Goal: Task Accomplishment & Management: Use online tool/utility

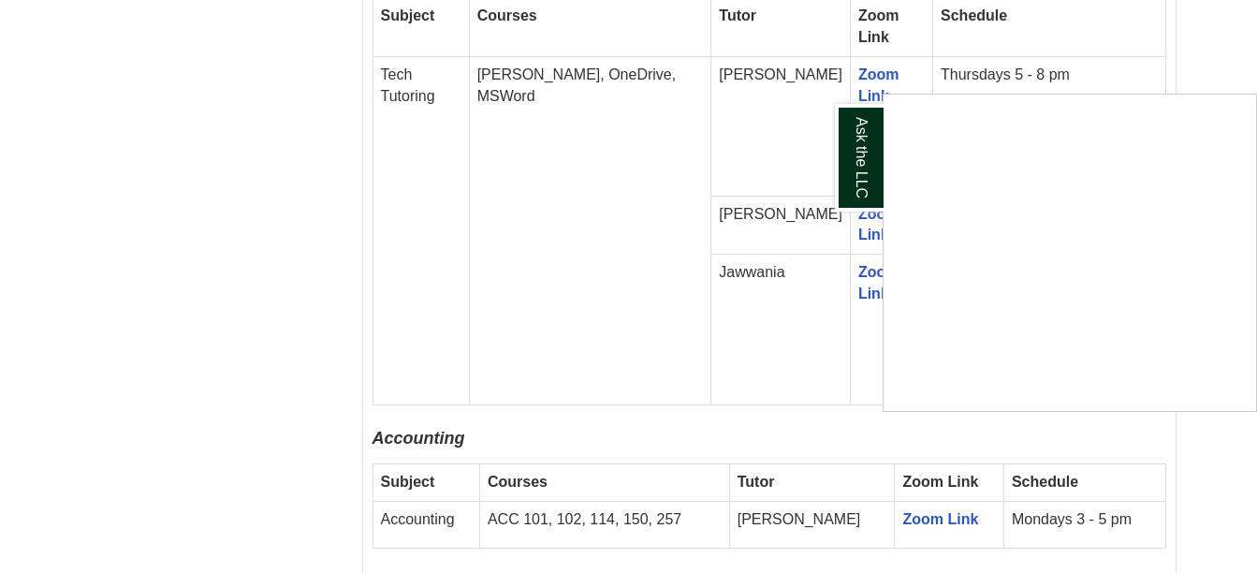
scroll to position [1257, 0]
click at [266, 201] on div "Ask the LLC" at bounding box center [628, 286] width 1257 height 573
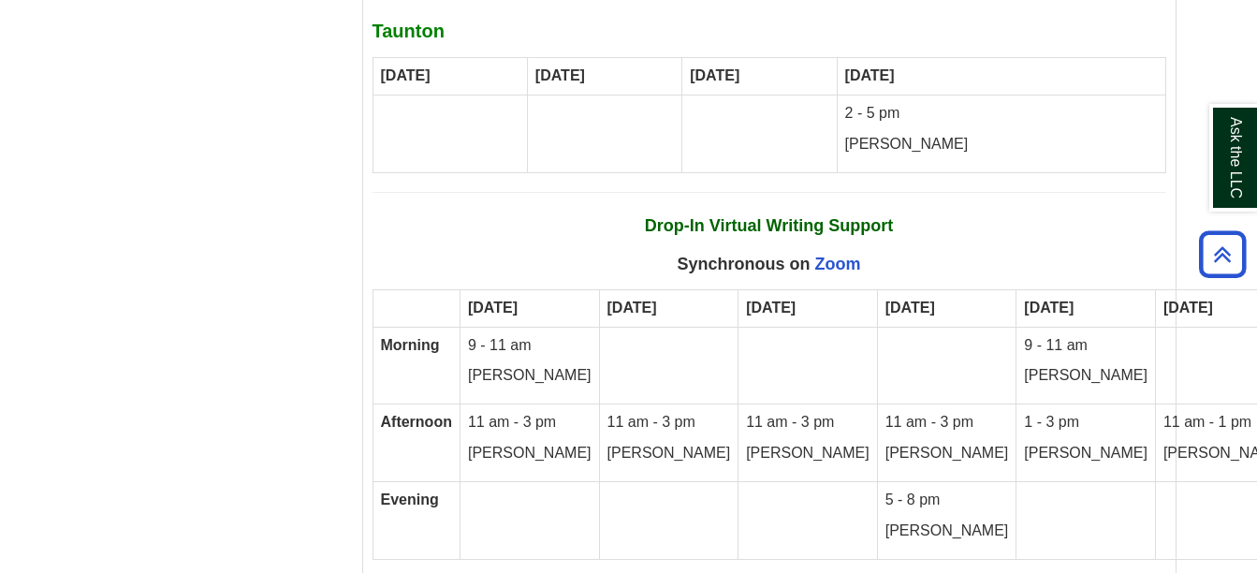
scroll to position [10883, 0]
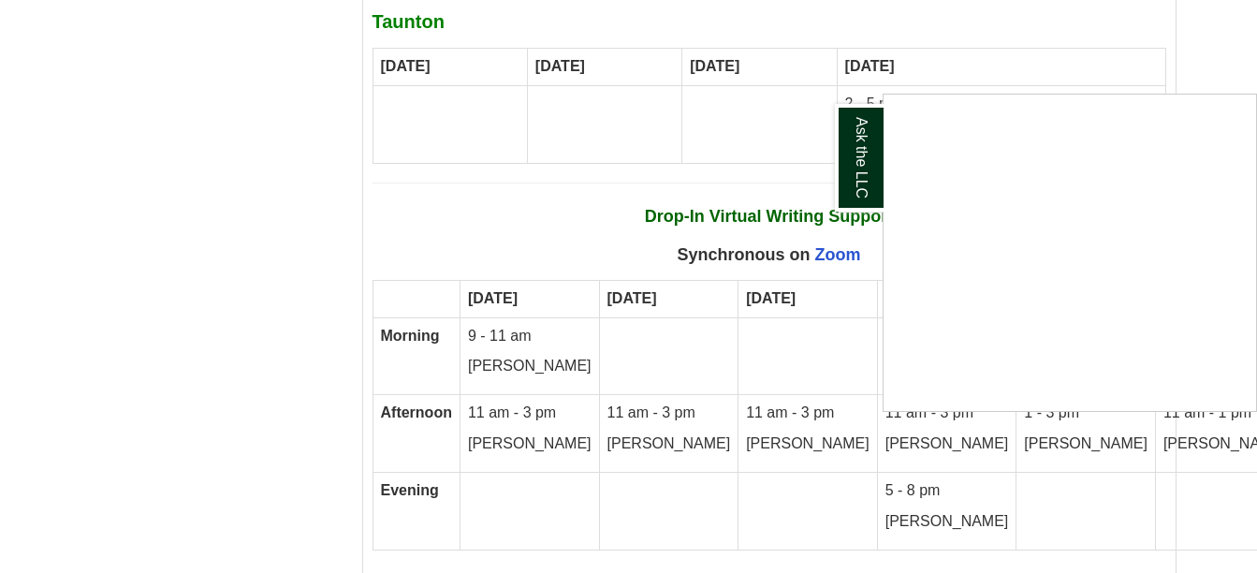
scroll to position [10894, 0]
click at [207, 342] on div "Ask the LLC" at bounding box center [628, 286] width 1257 height 573
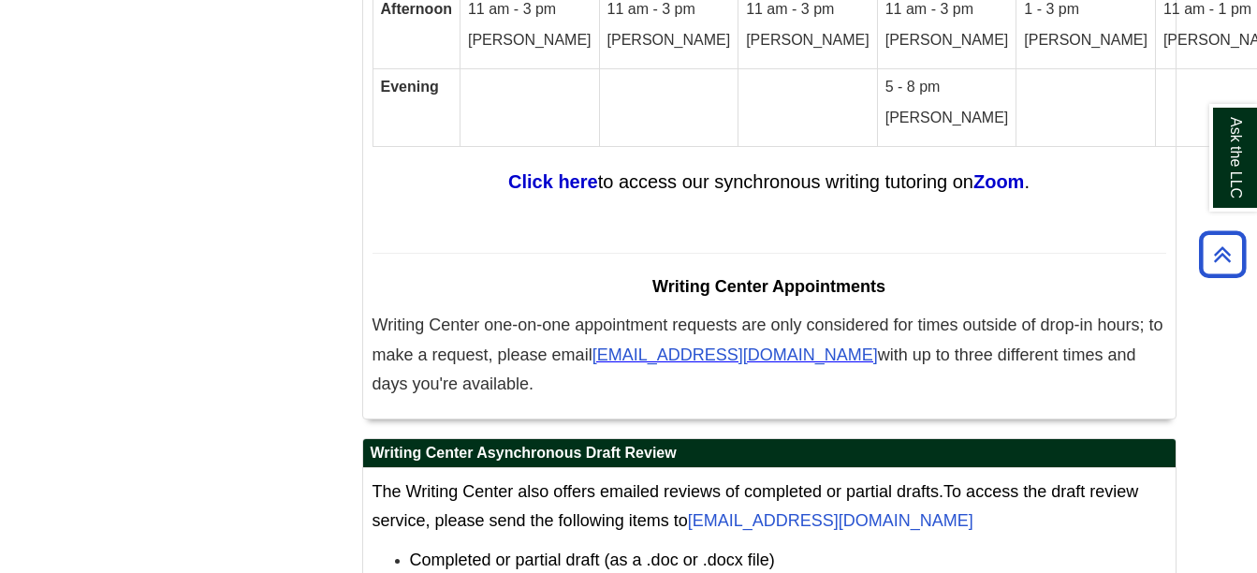
scroll to position [11296, 0]
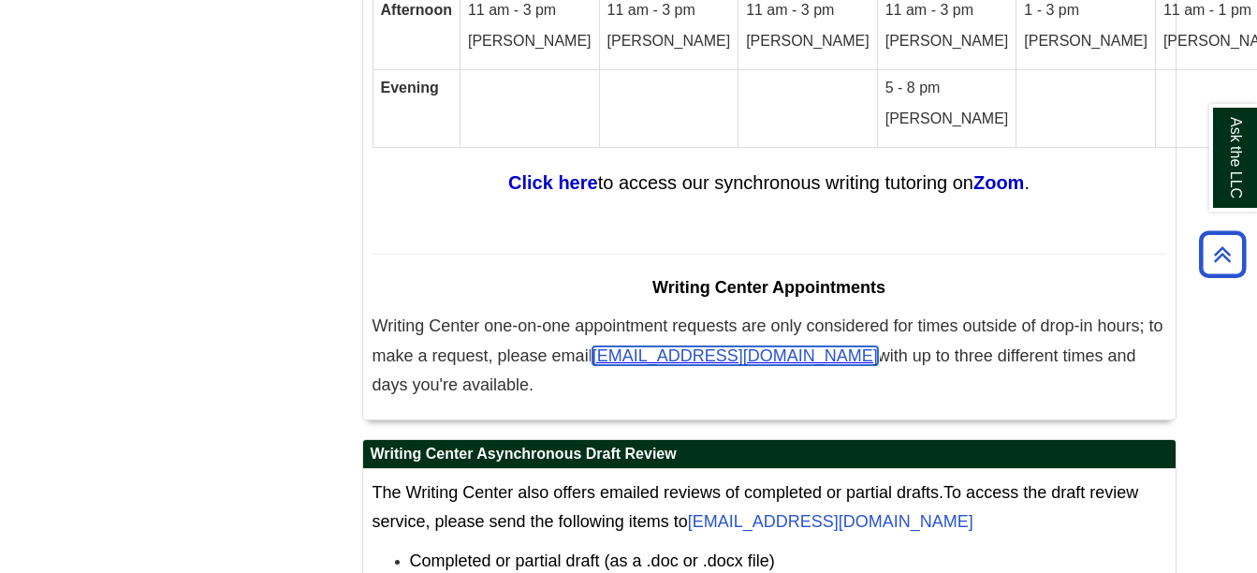
click at [683, 346] on span "[EMAIL_ADDRESS][DOMAIN_NAME]" at bounding box center [736, 355] width 286 height 19
click at [762, 346] on span "[EMAIL_ADDRESS][DOMAIN_NAME]" at bounding box center [736, 355] width 286 height 19
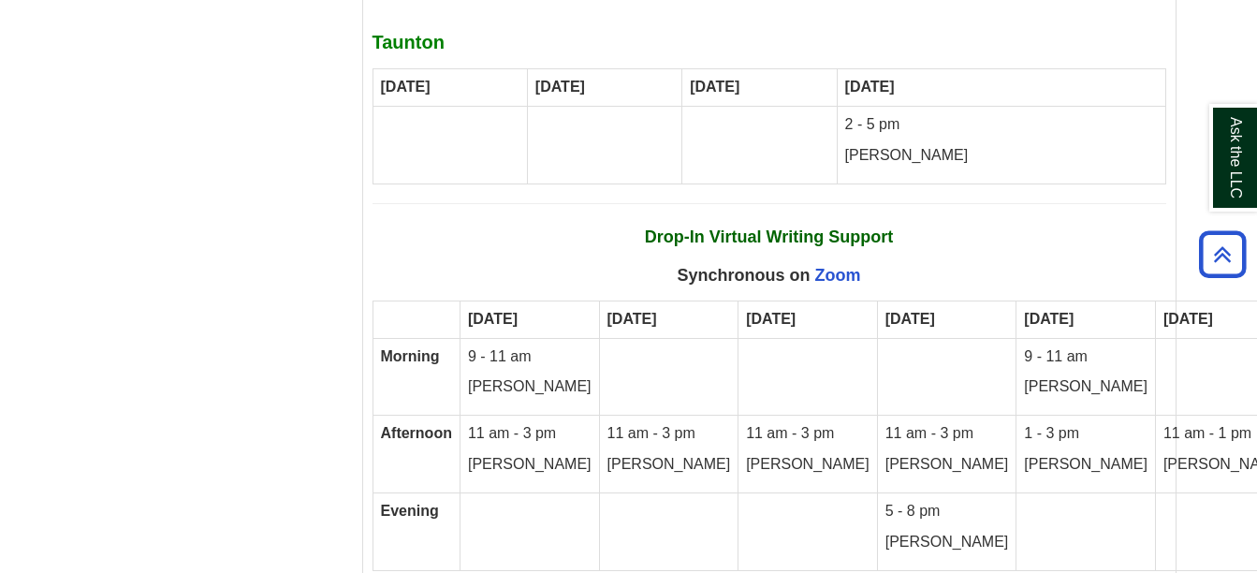
scroll to position [10871, 0]
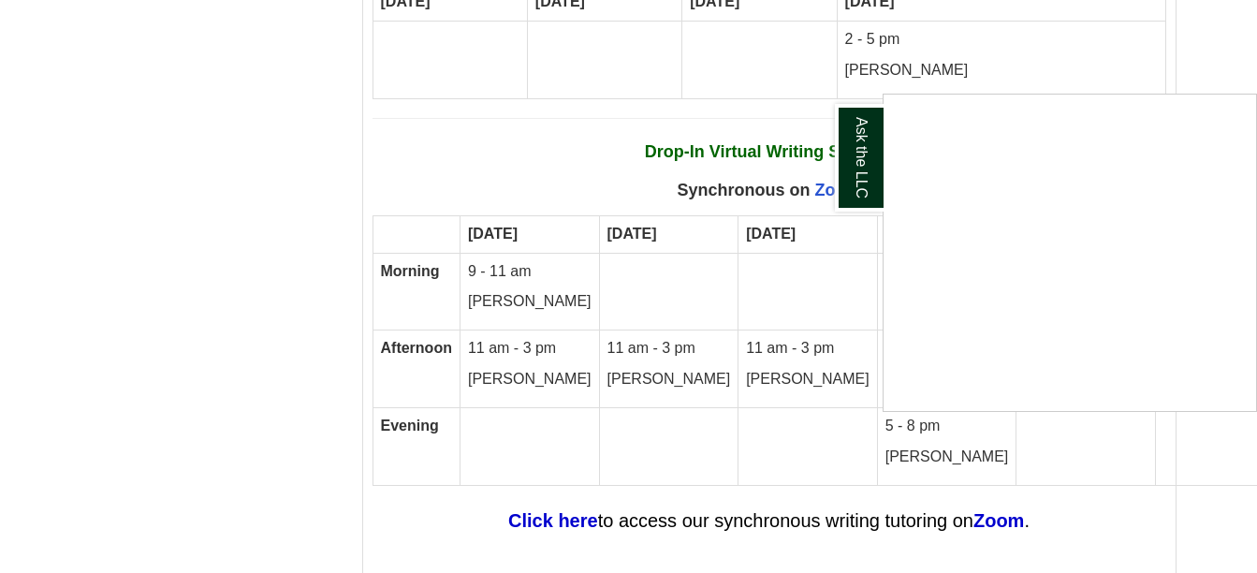
scroll to position [10957, 0]
click at [552, 511] on strong "Click here" at bounding box center [553, 521] width 90 height 21
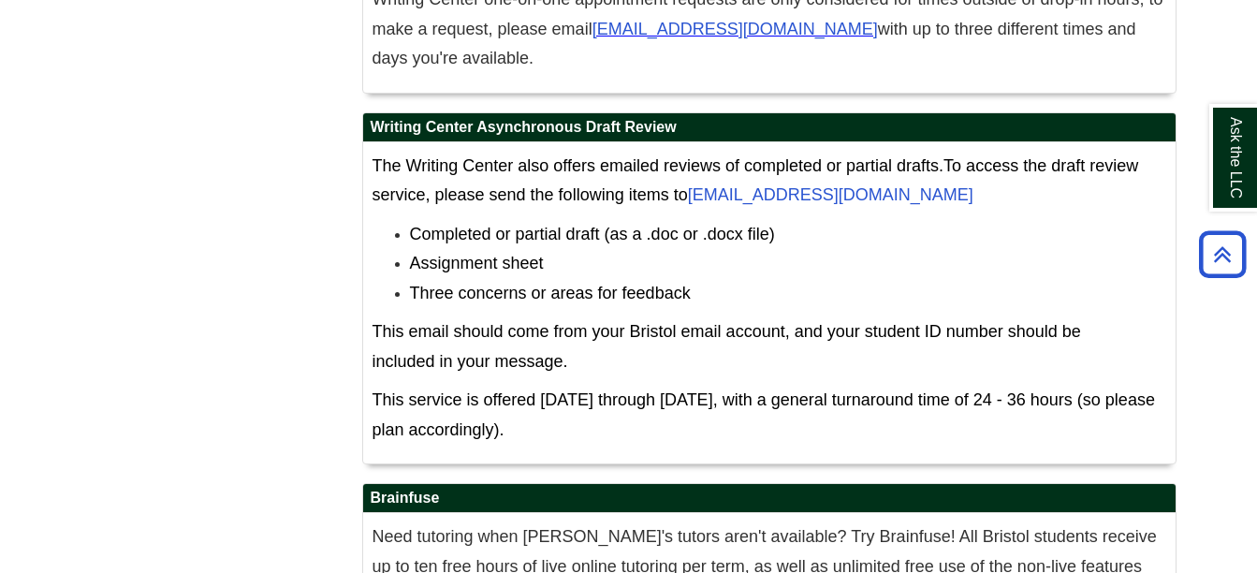
scroll to position [11787, 0]
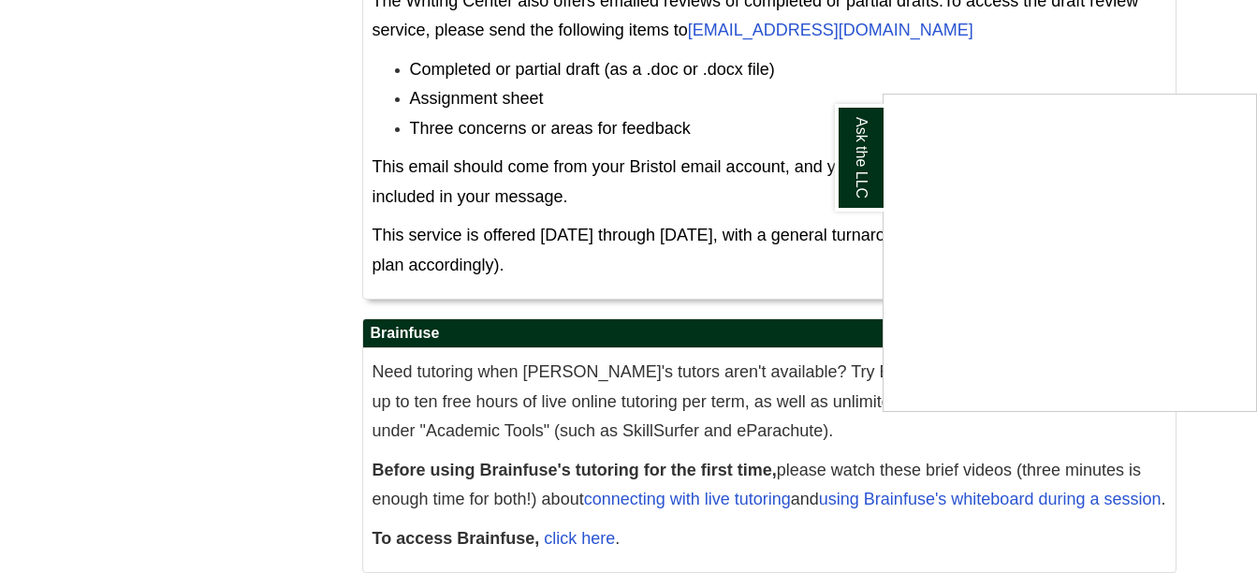
click at [279, 287] on div "Ask the LLC" at bounding box center [628, 286] width 1257 height 573
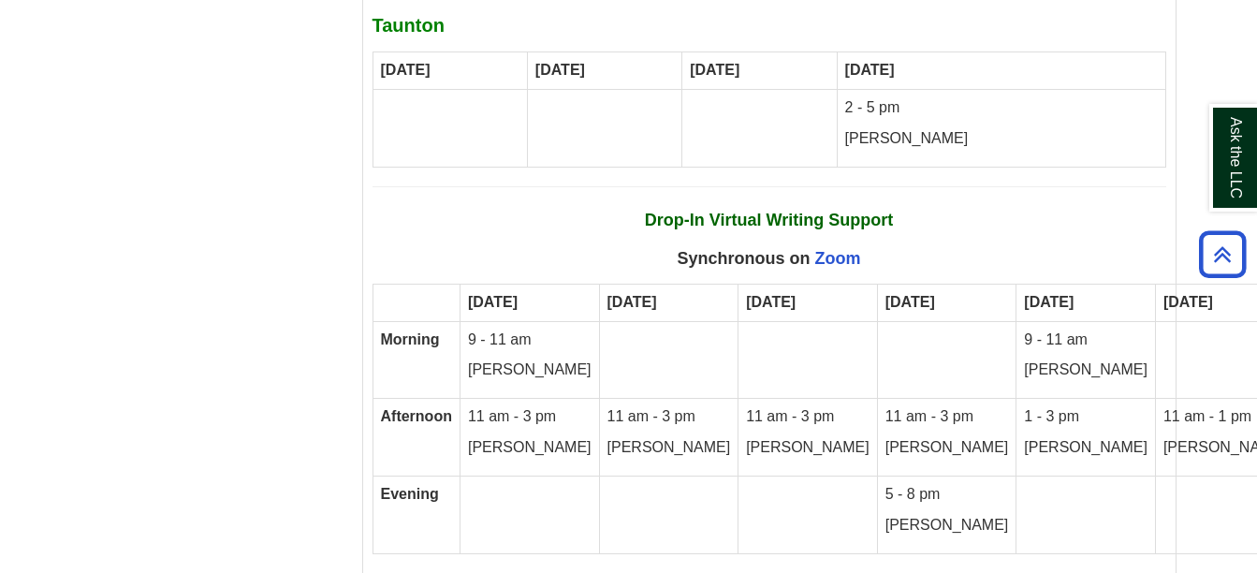
scroll to position [10886, 0]
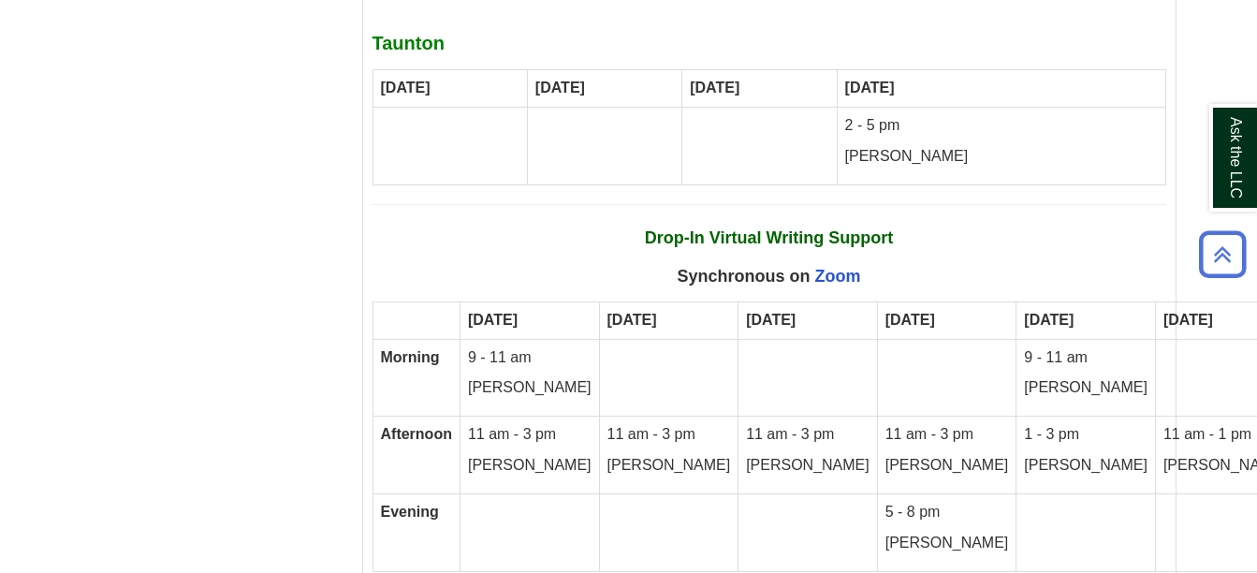
scroll to position [10870, 0]
